Goal: Navigation & Orientation: Find specific page/section

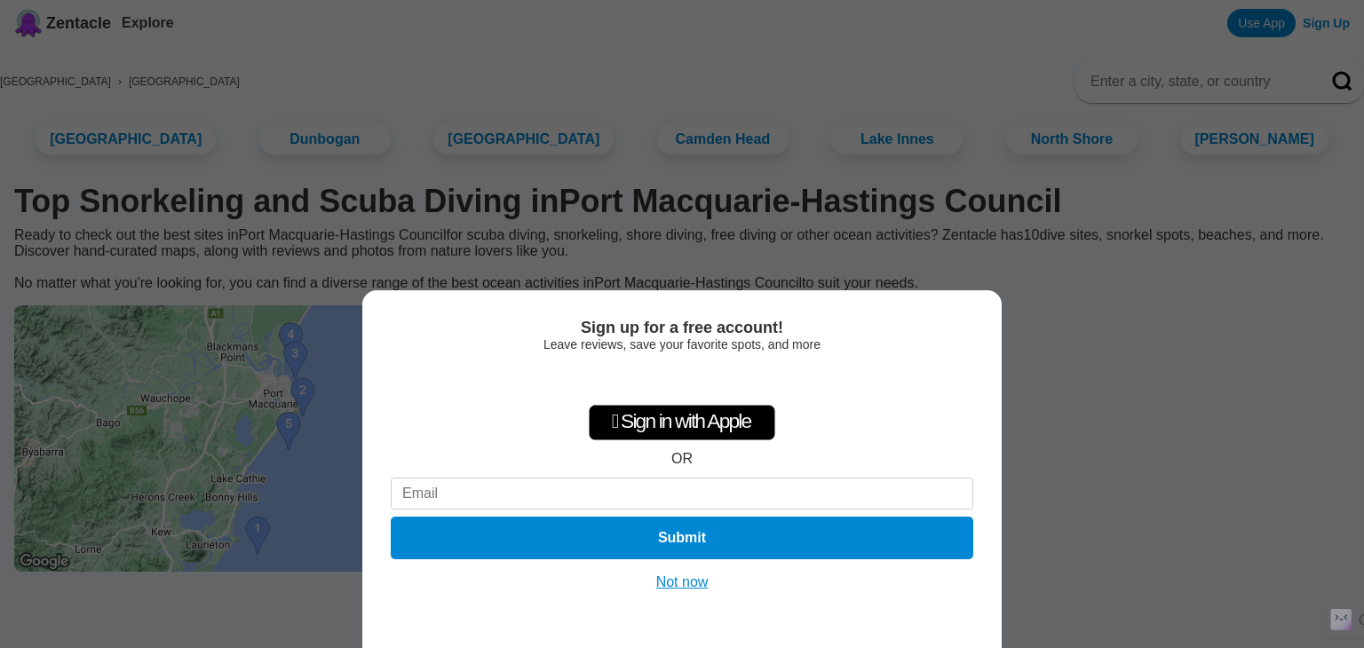
click at [684, 575] on button "Not now" at bounding box center [682, 583] width 63 height 18
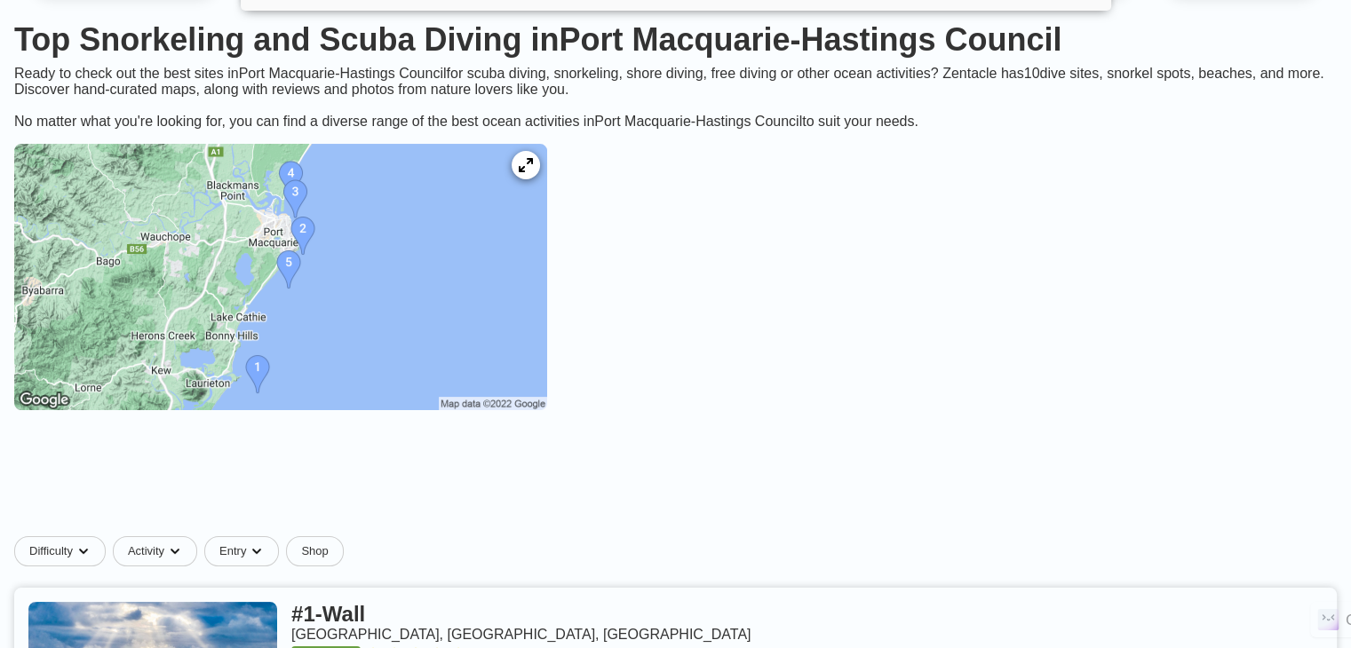
scroll to position [160, 0]
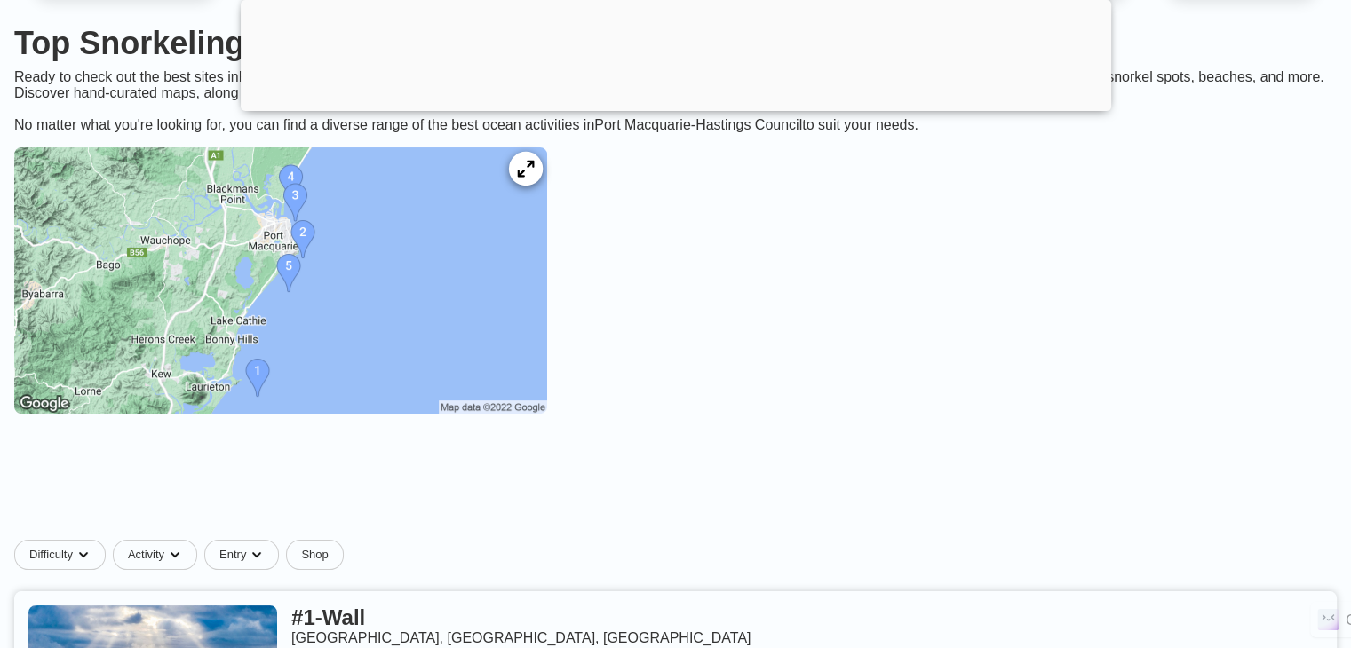
click at [534, 177] on icon at bounding box center [525, 168] width 17 height 17
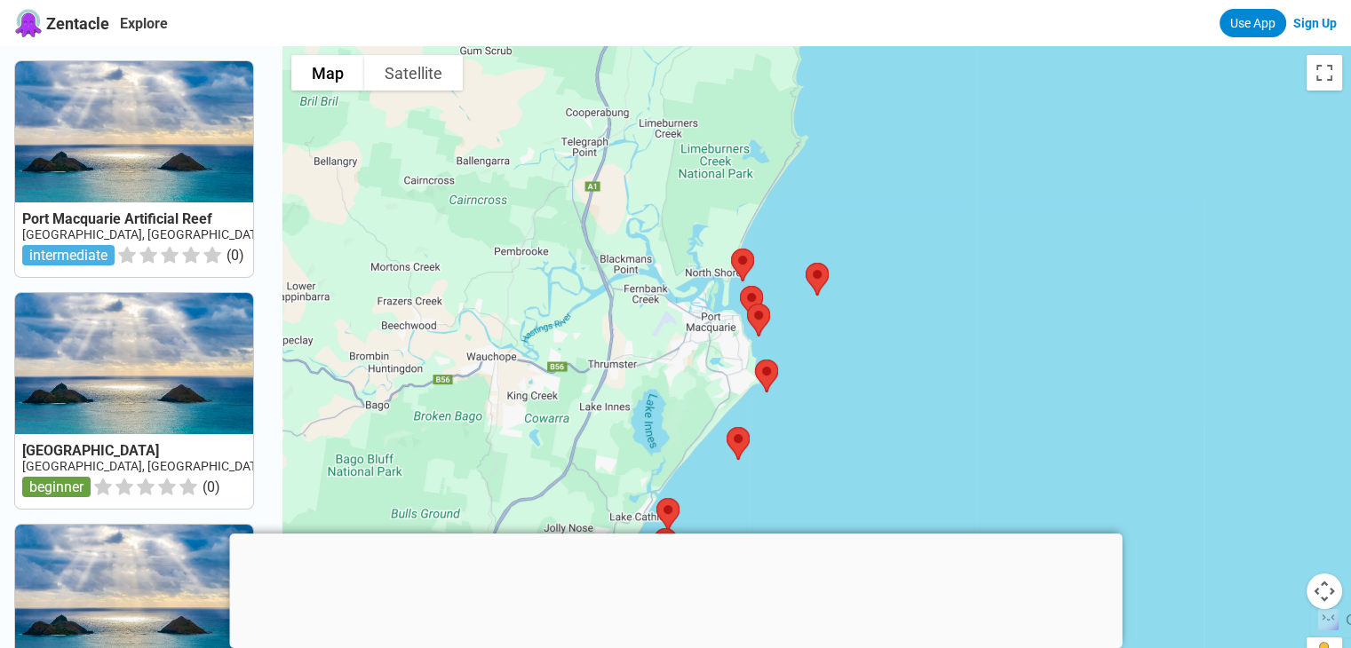
drag, startPoint x: 834, startPoint y: 321, endPoint x: 817, endPoint y: 125, distance: 196.2
click at [817, 125] on div at bounding box center [816, 370] width 1069 height 648
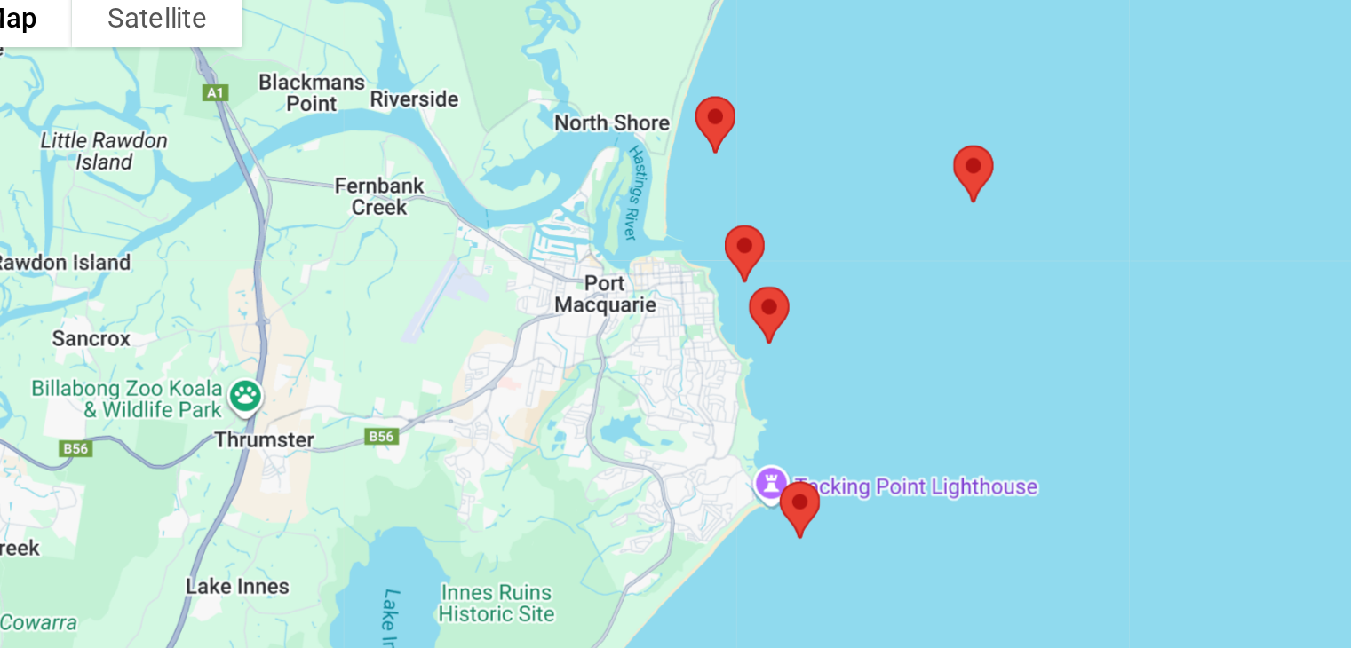
drag, startPoint x: 760, startPoint y: 141, endPoint x: 762, endPoint y: 83, distance: 58.7
click at [762, 83] on div at bounding box center [816, 370] width 1069 height 648
